Goal: Transaction & Acquisition: Book appointment/travel/reservation

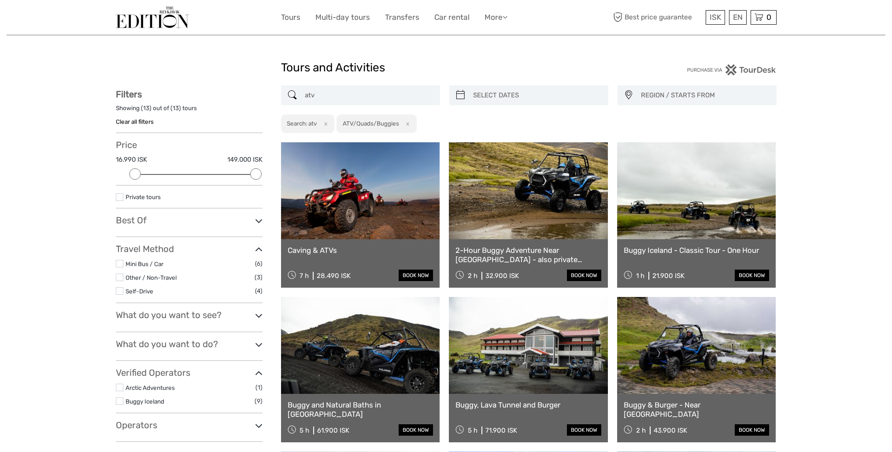
select select
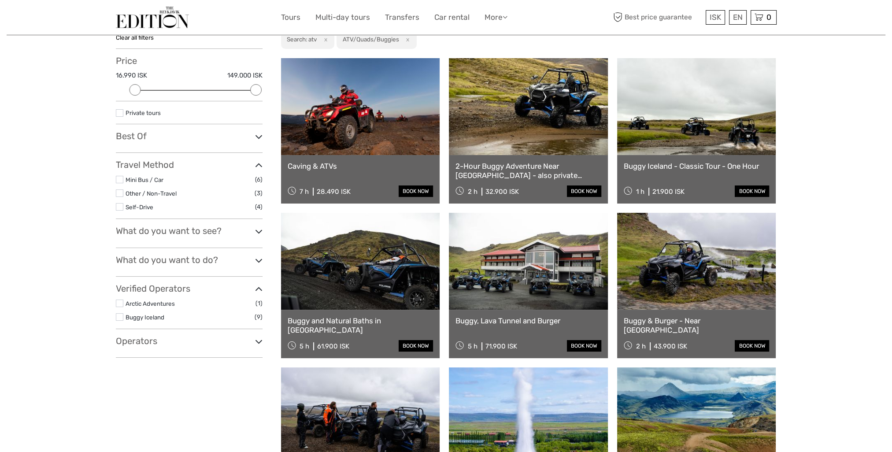
scroll to position [88, 0]
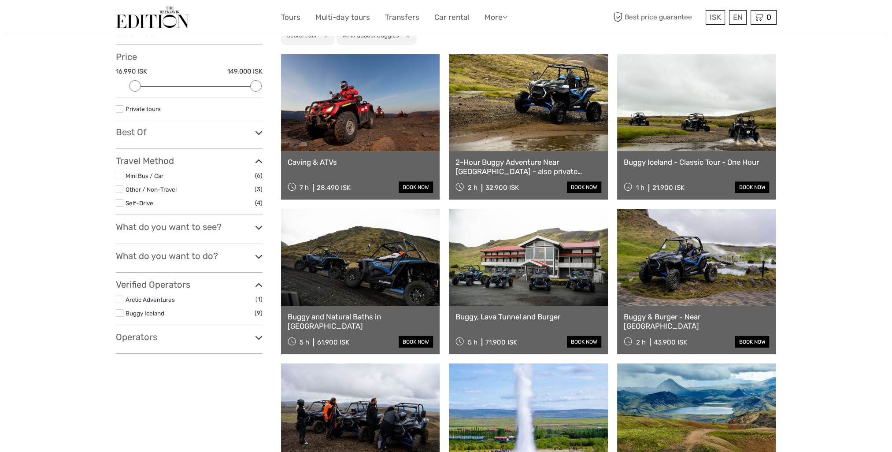
click at [510, 320] on link "Buggy, Lava Tunnel and Burger" at bounding box center [529, 316] width 146 height 9
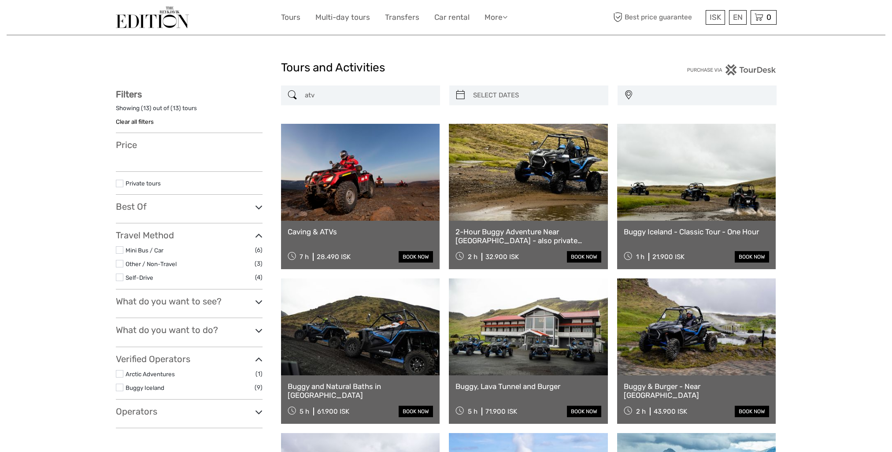
select select
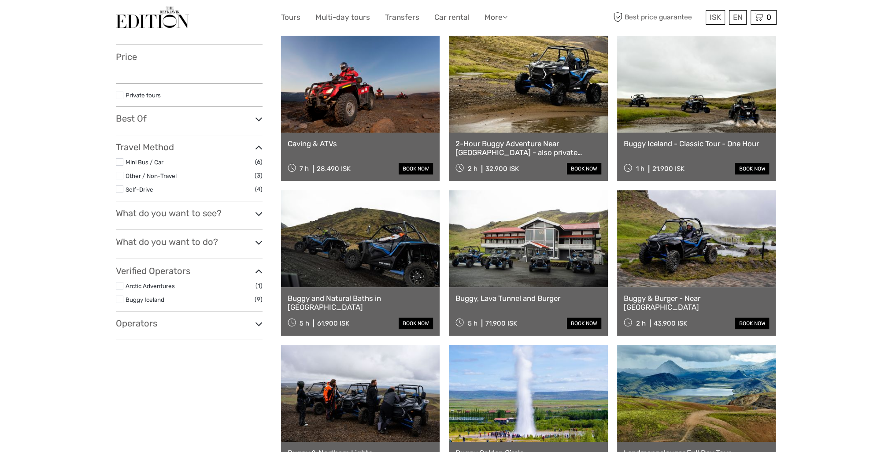
select select
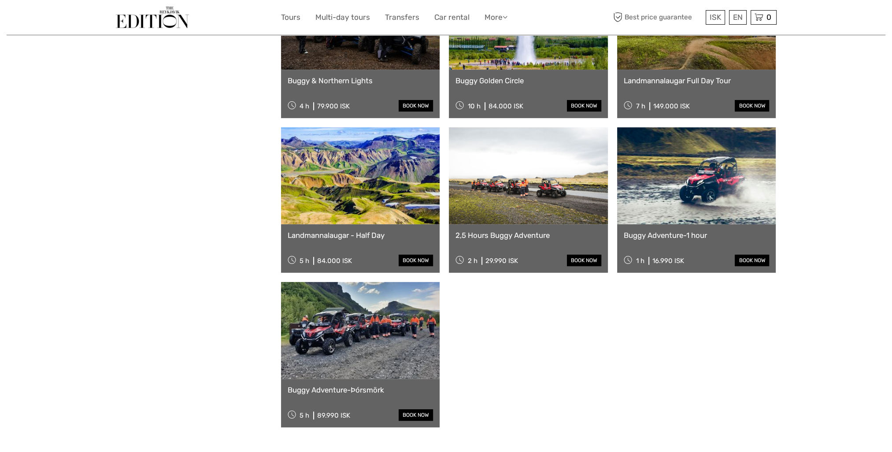
scroll to position [485, 0]
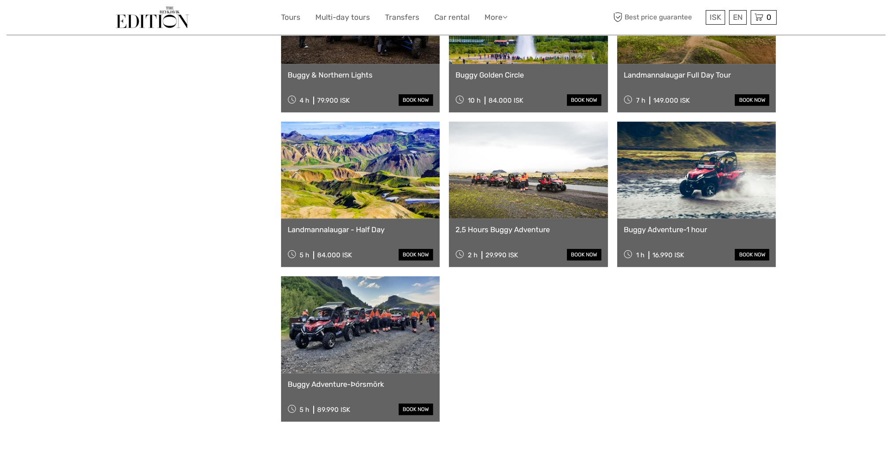
drag, startPoint x: 361, startPoint y: 73, endPoint x: 356, endPoint y: 74, distance: 4.9
click at [361, 73] on link "Buggy & Northern Lights" at bounding box center [361, 74] width 146 height 9
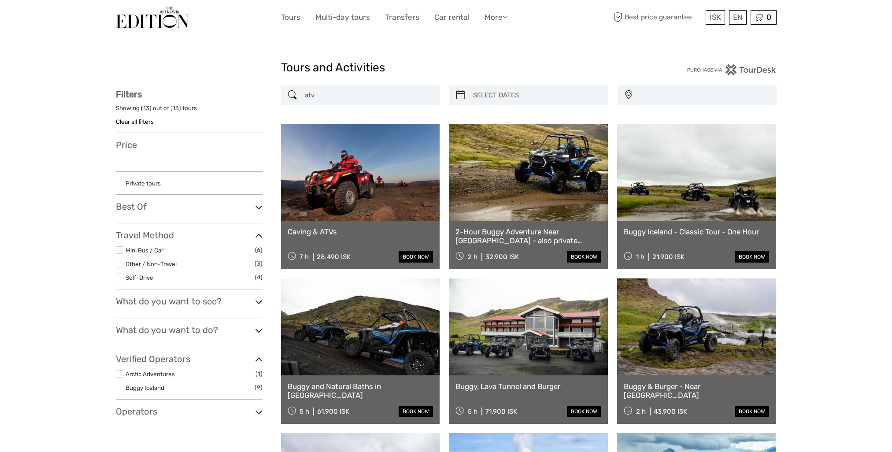
select select
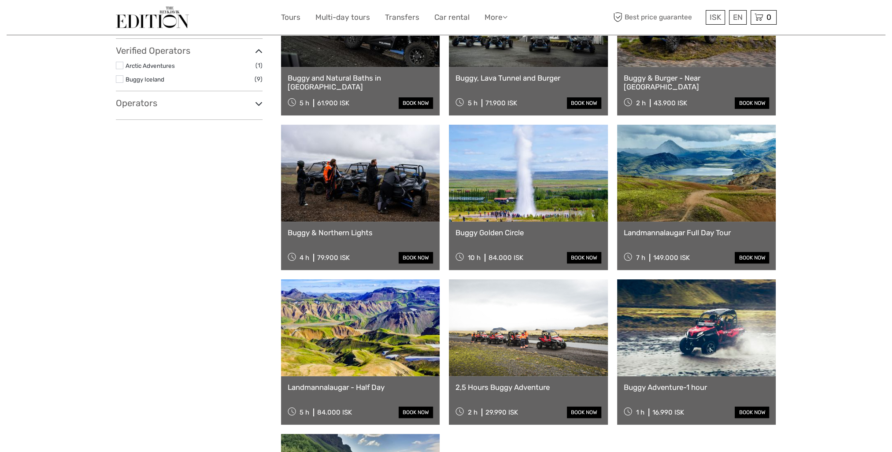
select select
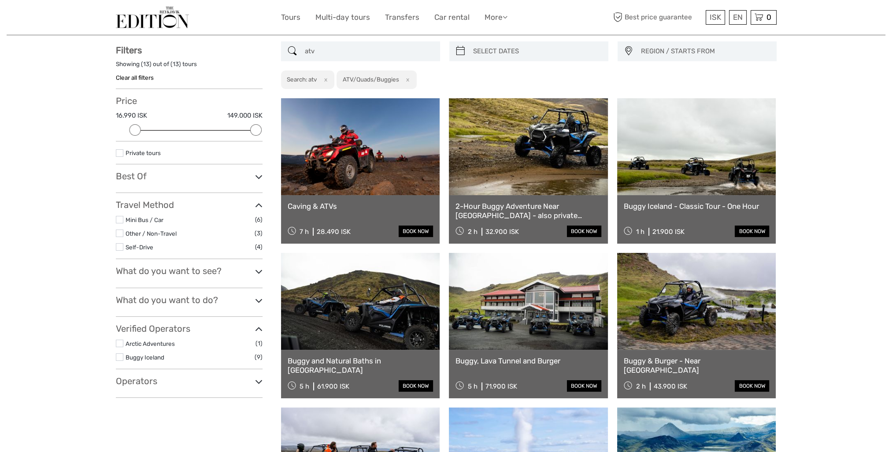
click at [330, 363] on link "Buggy and Natural Baths in [GEOGRAPHIC_DATA]" at bounding box center [361, 365] width 146 height 18
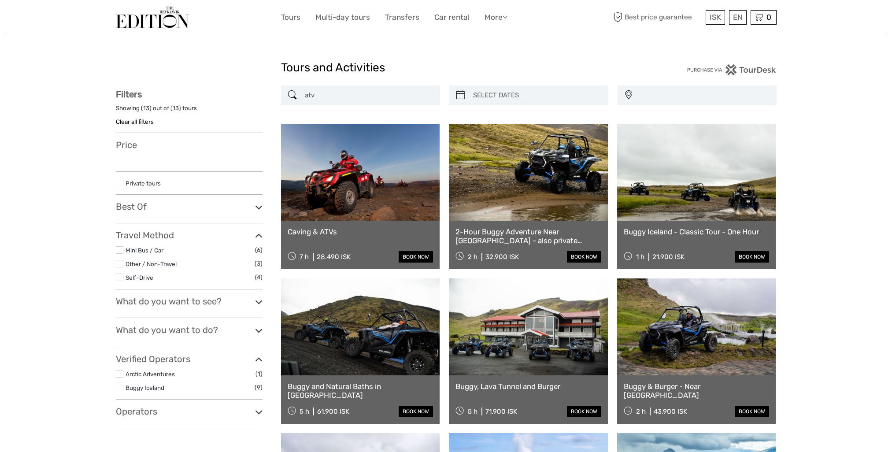
select select
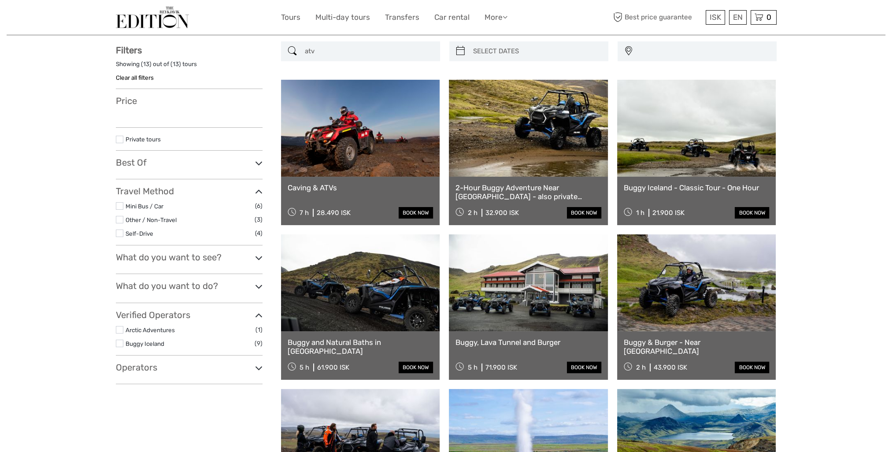
select select
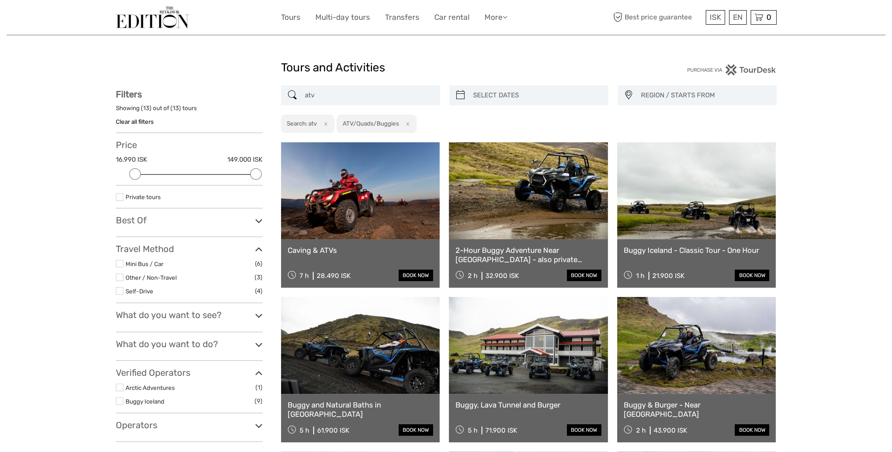
click at [411, 126] on button "x" at bounding box center [406, 123] width 12 height 9
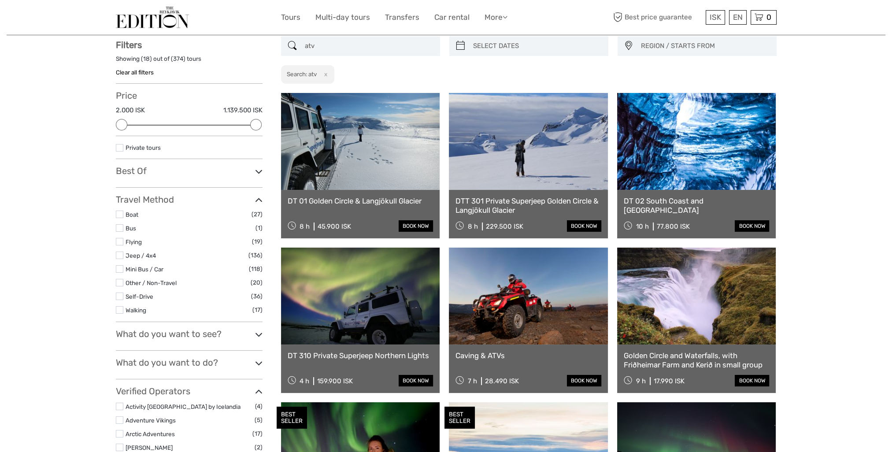
scroll to position [50, 0]
click at [330, 75] on button "x" at bounding box center [324, 73] width 12 height 9
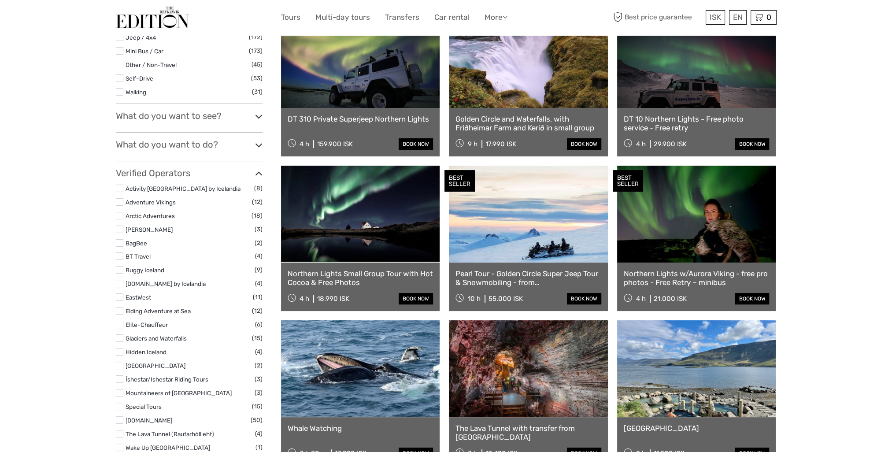
scroll to position [358, 0]
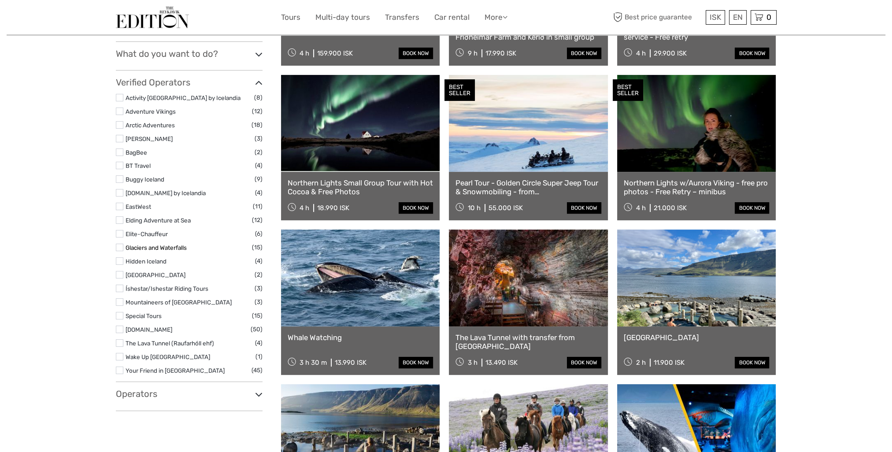
click at [140, 244] on link "Glaciers and Waterfalls" at bounding box center [156, 247] width 61 height 7
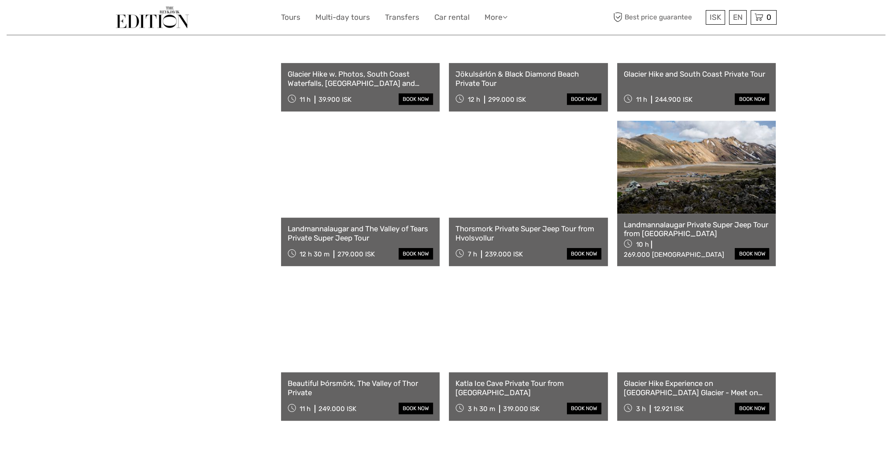
scroll to position [402, 0]
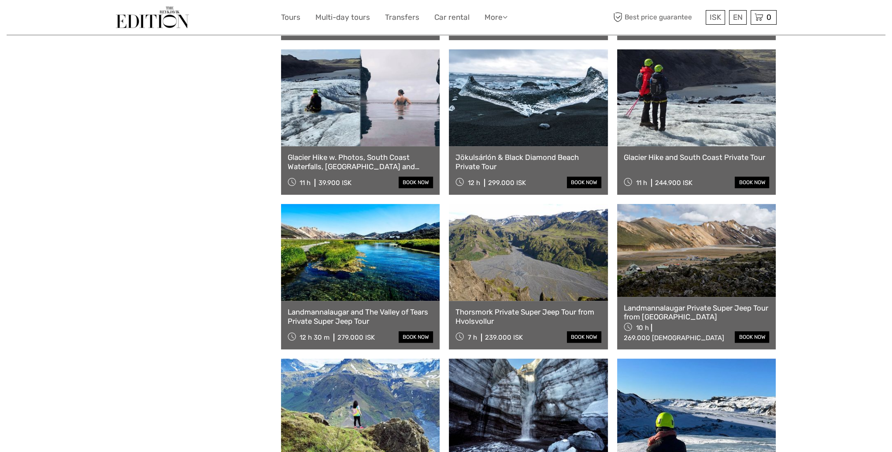
click at [388, 155] on link "Glacier Hike w. Photos, South Coast Waterfalls, [GEOGRAPHIC_DATA] and [GEOGRAPH…" at bounding box center [361, 162] width 146 height 18
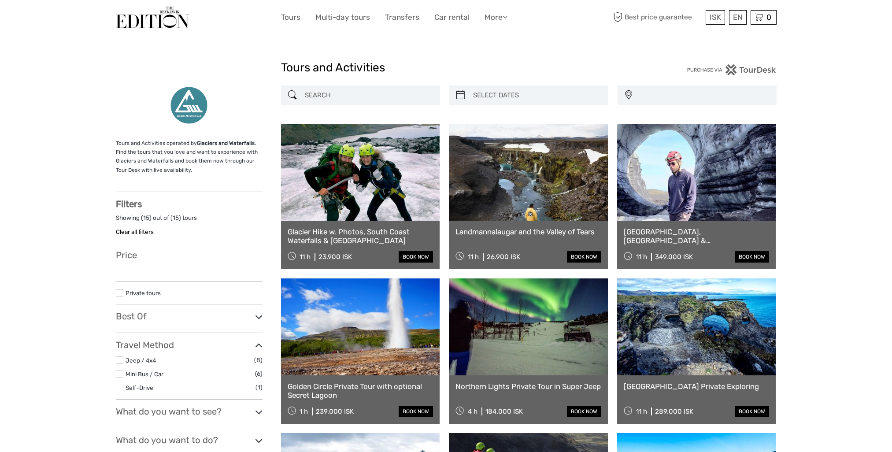
select select
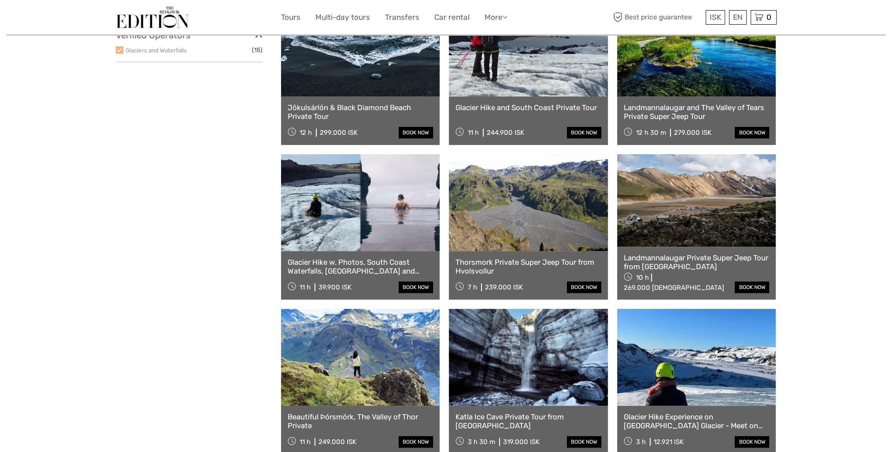
scroll to position [402, 0]
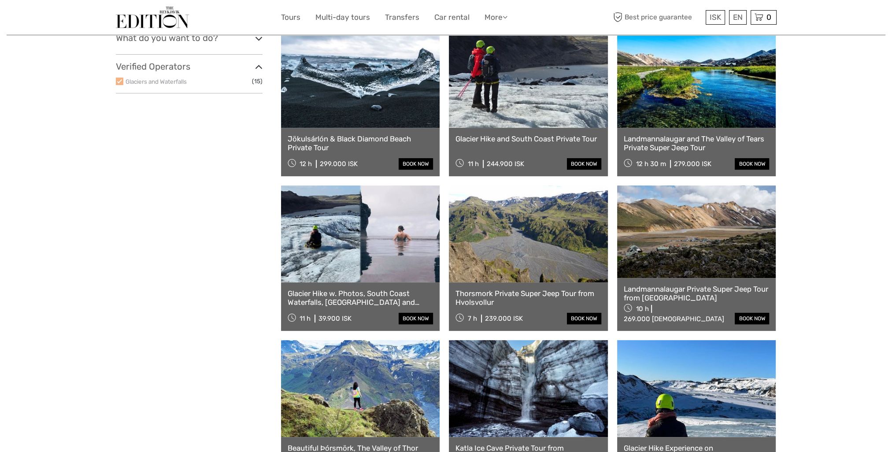
select select
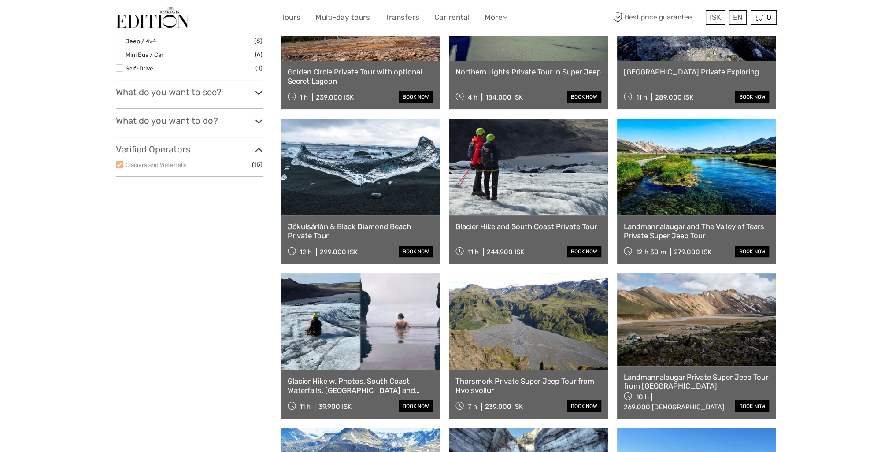
scroll to position [314, 0]
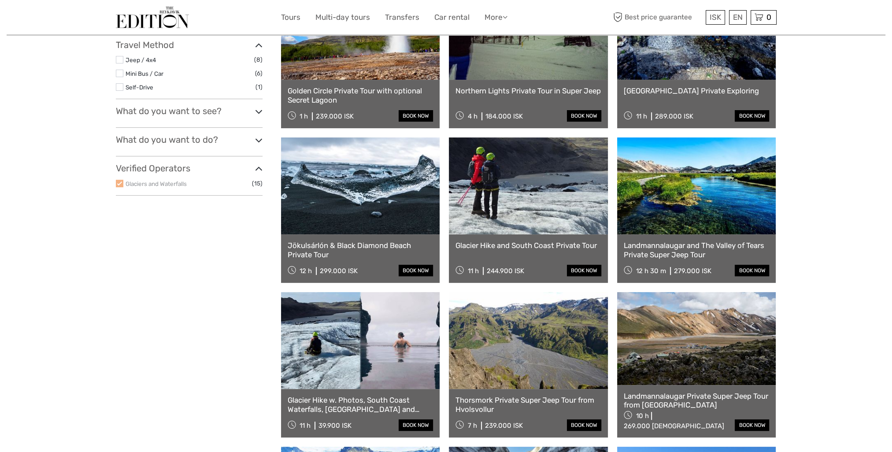
click at [532, 213] on link at bounding box center [528, 185] width 159 height 97
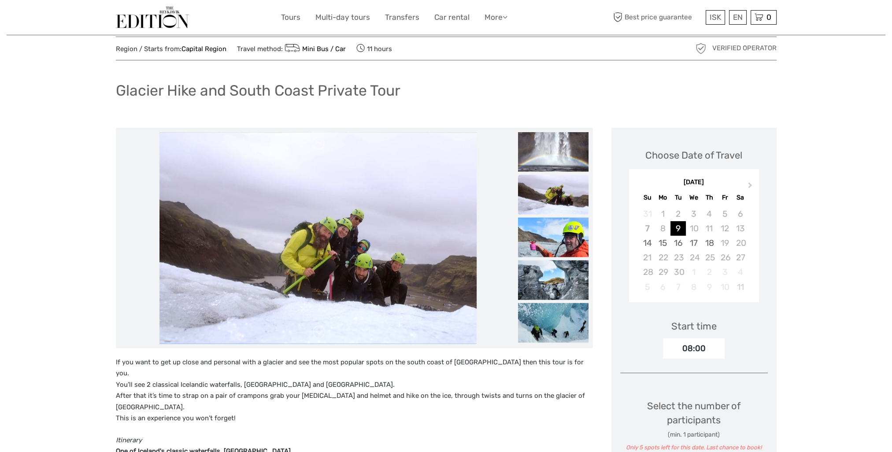
scroll to position [44, 0]
